Goal: Task Accomplishment & Management: Use online tool/utility

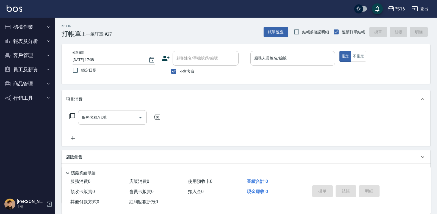
click at [307, 58] on input "服務人員姓名/編號" at bounding box center [293, 58] width 80 height 10
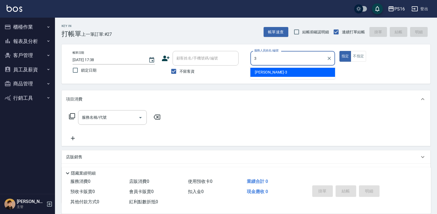
type input "[PERSON_NAME]-3"
type button "true"
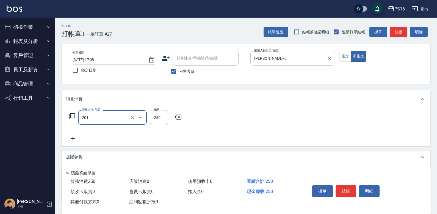
type input "洗髮(201)"
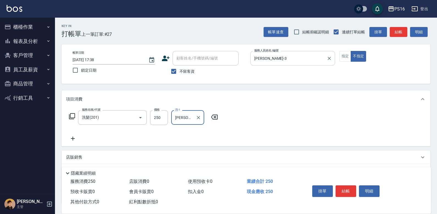
type input "[PERSON_NAME]-3"
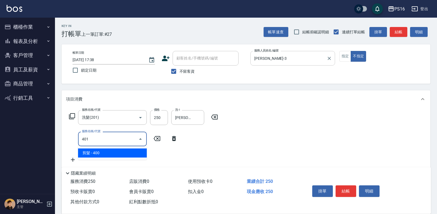
type input "剪髮(401)"
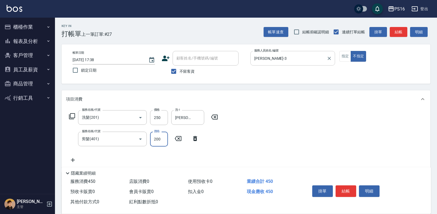
type input "200"
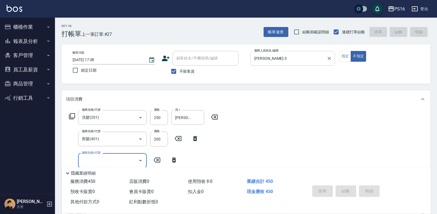
type input "[DATE] 18:12"
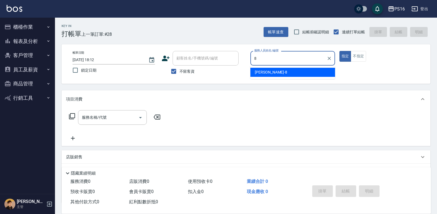
type input "[PERSON_NAME]-8"
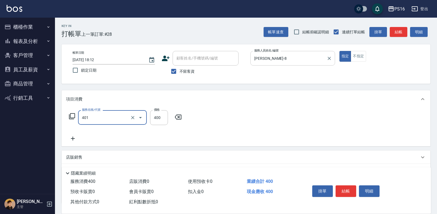
type input "剪髮(401)"
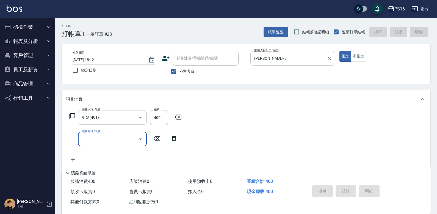
type input "[DATE] 18:13"
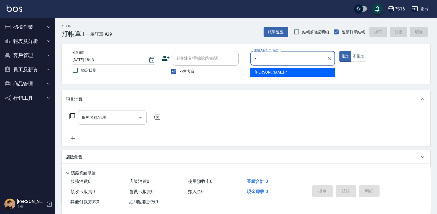
type input "[PERSON_NAME]-7"
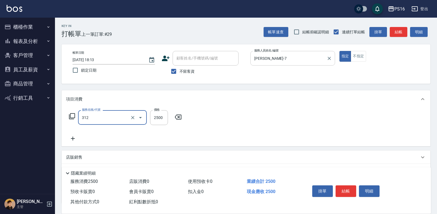
type input "有氧水離子燙2500(312)"
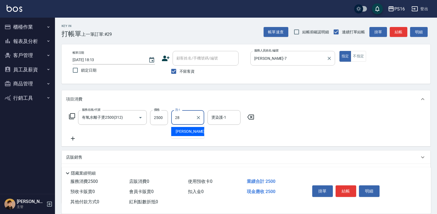
type input "[PERSON_NAME]-28"
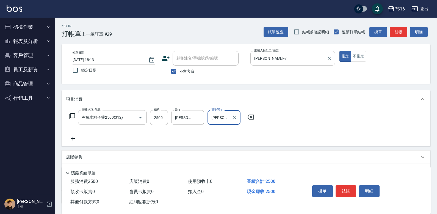
type input "[PERSON_NAME]-28"
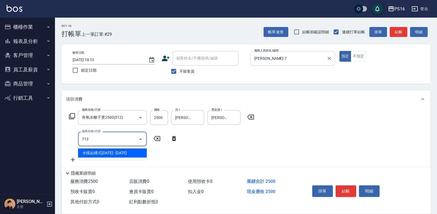
type input "水樣結構式1200(713)"
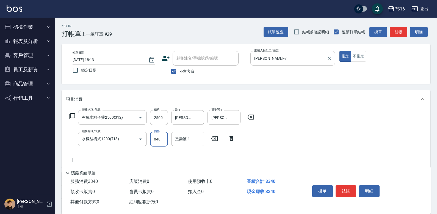
type input "840"
type input "[PERSON_NAME]-28"
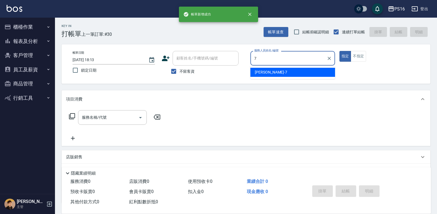
type input "[PERSON_NAME]-7"
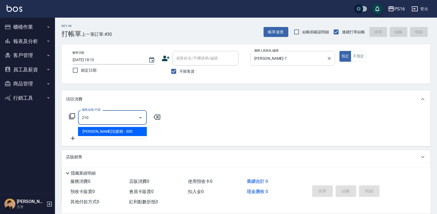
type input "[PERSON_NAME]洗髮精(210)"
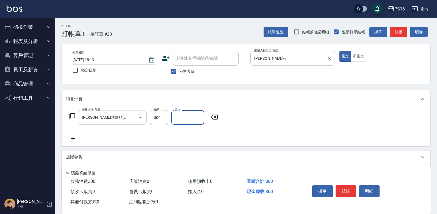
type input "2"
type input "[PERSON_NAME]-3"
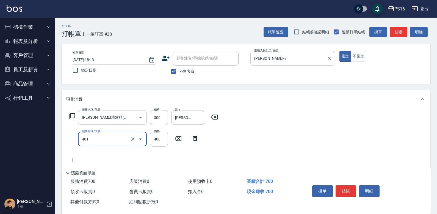
type input "剪髮(401)"
type input "350"
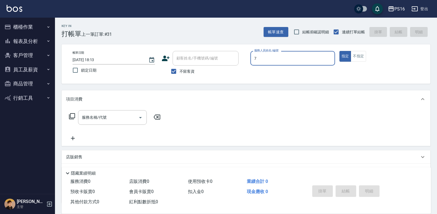
type input "[PERSON_NAME]-7"
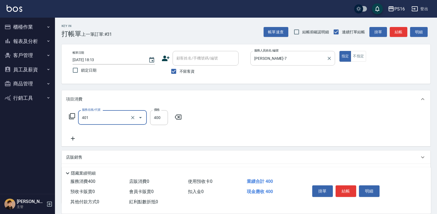
type input "剪髮(401)"
type input "250"
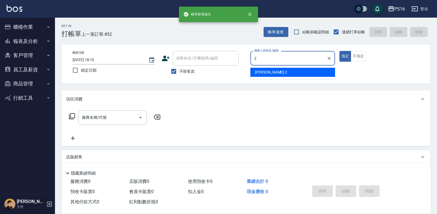
type input "[PERSON_NAME]-2"
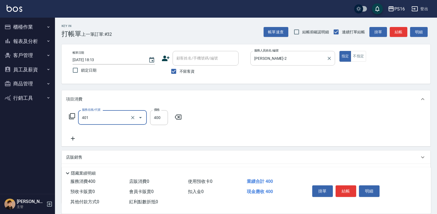
type input "剪髮(401)"
type input "300"
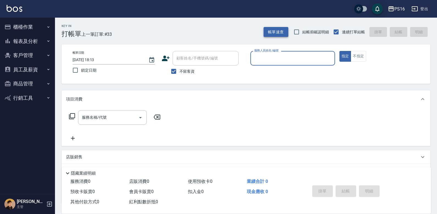
click at [279, 31] on button "帳單速查" at bounding box center [276, 32] width 25 height 10
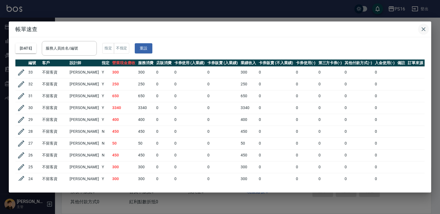
click at [422, 31] on icon "button" at bounding box center [423, 29] width 7 height 7
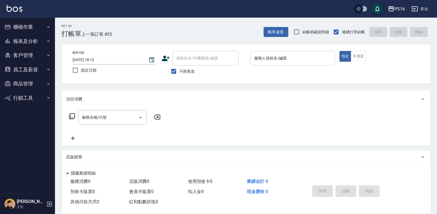
click at [292, 57] on input "服務人員姓名/編號" at bounding box center [293, 58] width 80 height 10
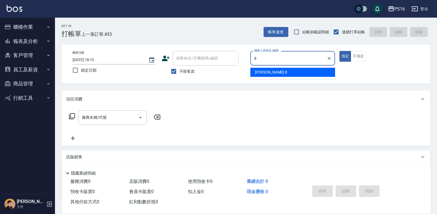
type input "[PERSON_NAME]-8"
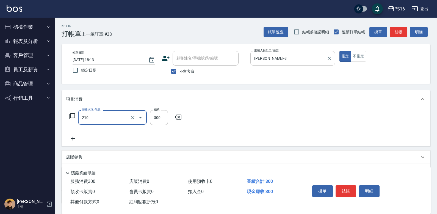
type input "[PERSON_NAME]洗髮精(210)"
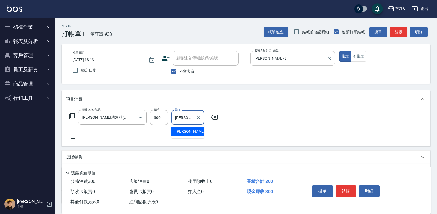
type input "[PERSON_NAME]-8"
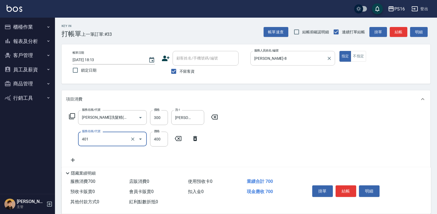
type input "剪髮(401)"
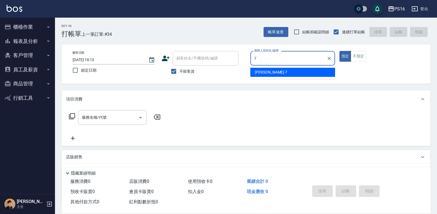
type input "[PERSON_NAME]-7"
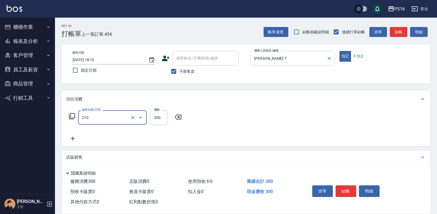
type input "[PERSON_NAME]洗髮精(210)"
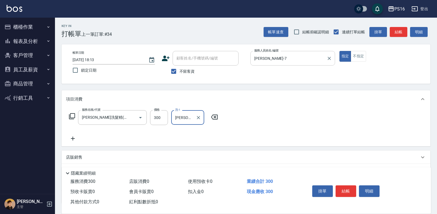
type input "[PERSON_NAME]-3"
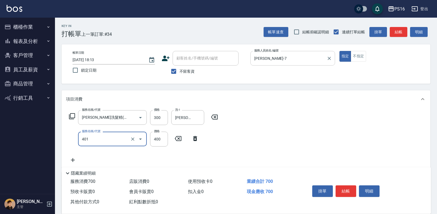
type input "剪髮(401)"
type input "300"
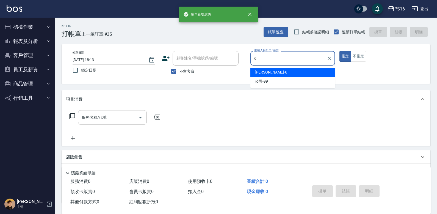
type input "[PERSON_NAME]-6"
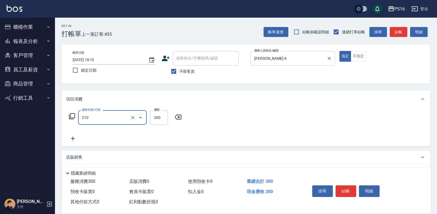
type input "[PERSON_NAME]洗髮精(210)"
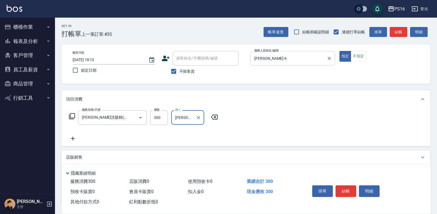
type input "[PERSON_NAME]-21"
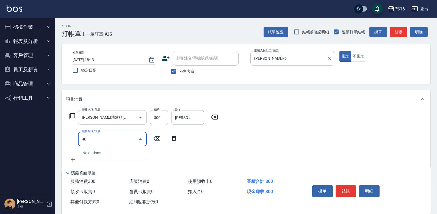
type input "4"
type input "憑券離子燙.冷燙600-1198(303)"
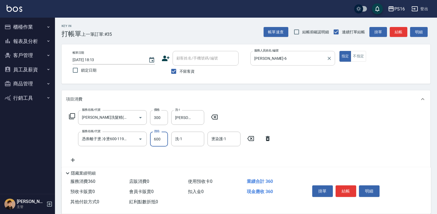
type input "600"
type input "[PERSON_NAME]-21"
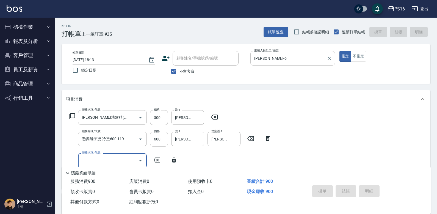
type input "[DATE] 18:14"
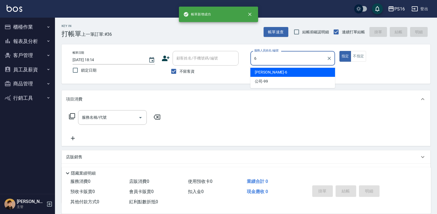
type input "[PERSON_NAME]-6"
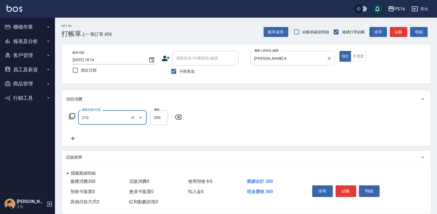
type input "[PERSON_NAME]洗髮精(210)"
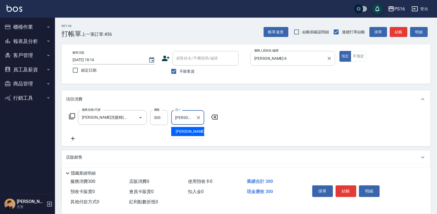
type input "[PERSON_NAME]-20"
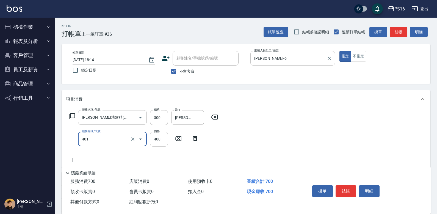
type input "剪髮(401)"
type input "300"
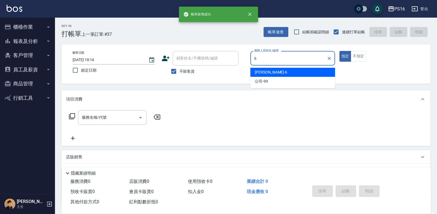
type input "[PERSON_NAME]-6"
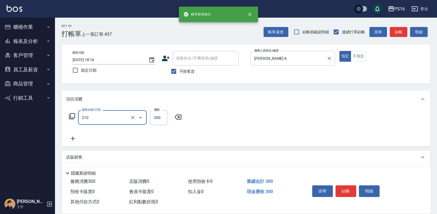
type input "[PERSON_NAME]洗髮精(210)"
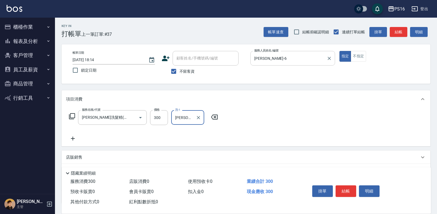
type input "[PERSON_NAME]-21"
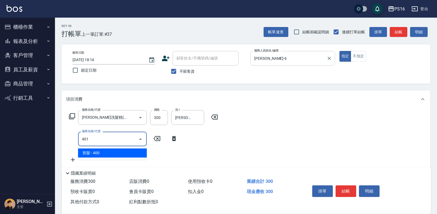
type input "剪髮(401)"
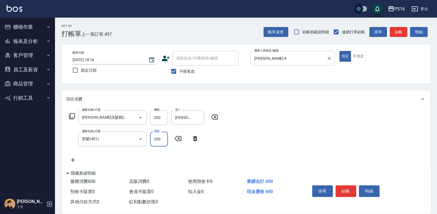
type input "300"
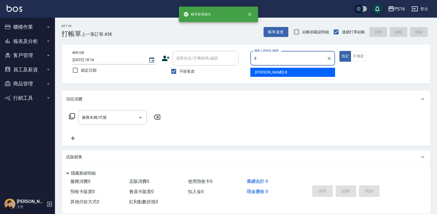
type input "[PERSON_NAME]-8"
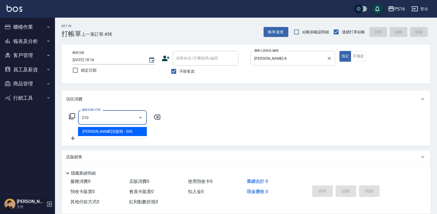
type input "[PERSON_NAME]洗髮精(210)"
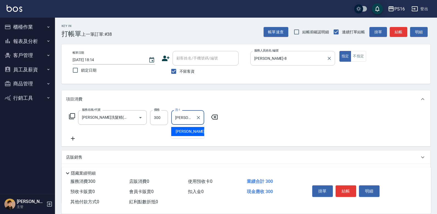
type input "[PERSON_NAME]-20"
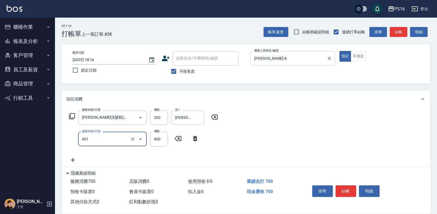
type input "剪髮(401)"
type input "250"
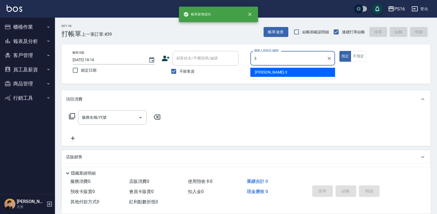
type input "[PERSON_NAME]-3"
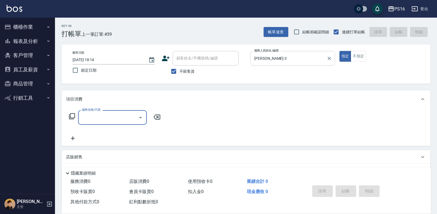
type input "0"
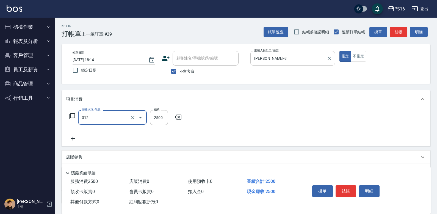
type input "有氧水離子燙2500(312)"
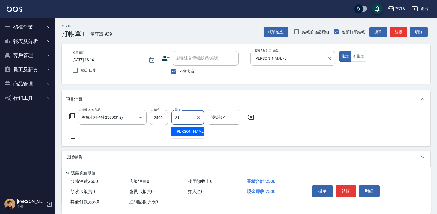
type input "[PERSON_NAME]-21"
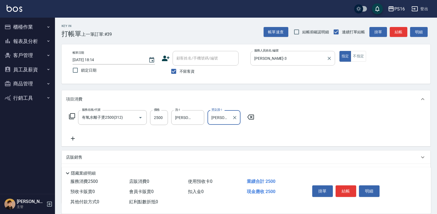
type input "[PERSON_NAME]-21"
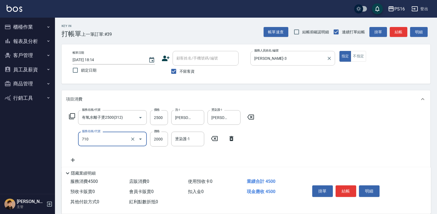
type input "髮善4段護髮2000(710)"
type input "1400"
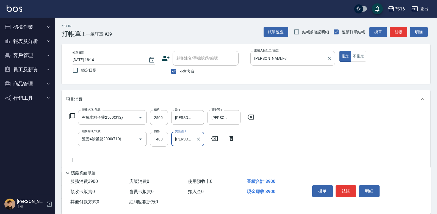
type input "[PERSON_NAME]-21"
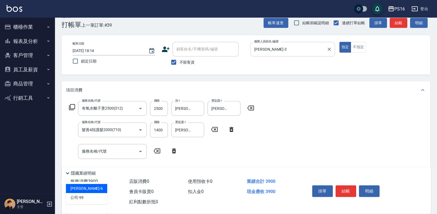
type input "[PERSON_NAME]-6"
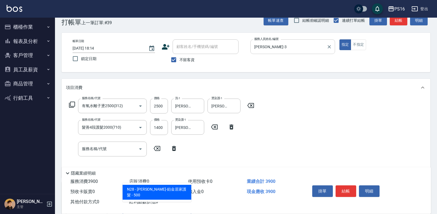
type input "[PERSON_NAME]-鉑金居家護髮"
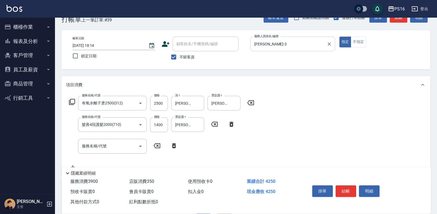
type input "350"
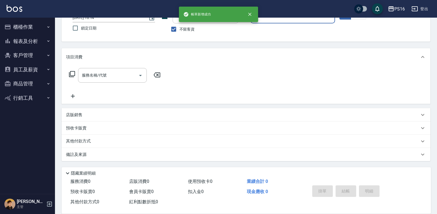
scroll to position [0, 0]
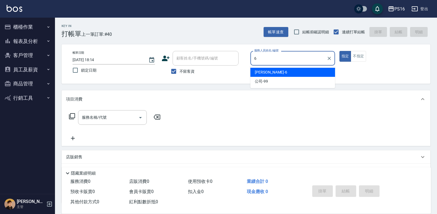
type input "[PERSON_NAME]-6"
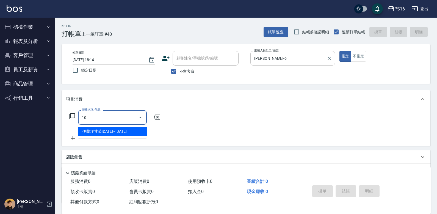
type input "1"
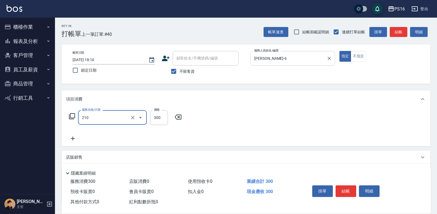
type input "[PERSON_NAME]洗髮精(210)"
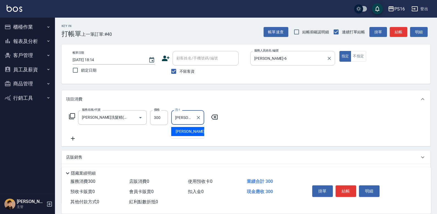
type input "[PERSON_NAME]-20"
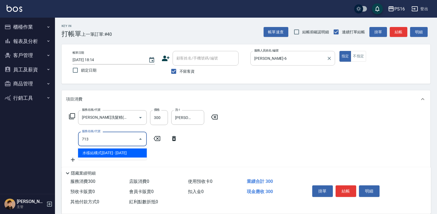
type input "水樣結構式1200(713)"
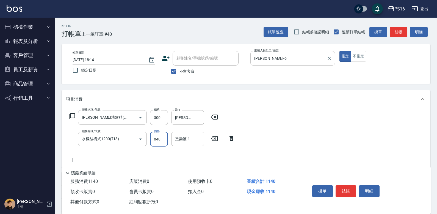
type input "840"
type input "[PERSON_NAME]-20"
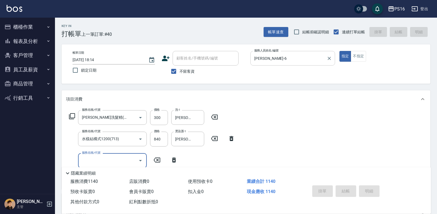
type input "[DATE] 18:20"
